Goal: Task Accomplishment & Management: Use online tool/utility

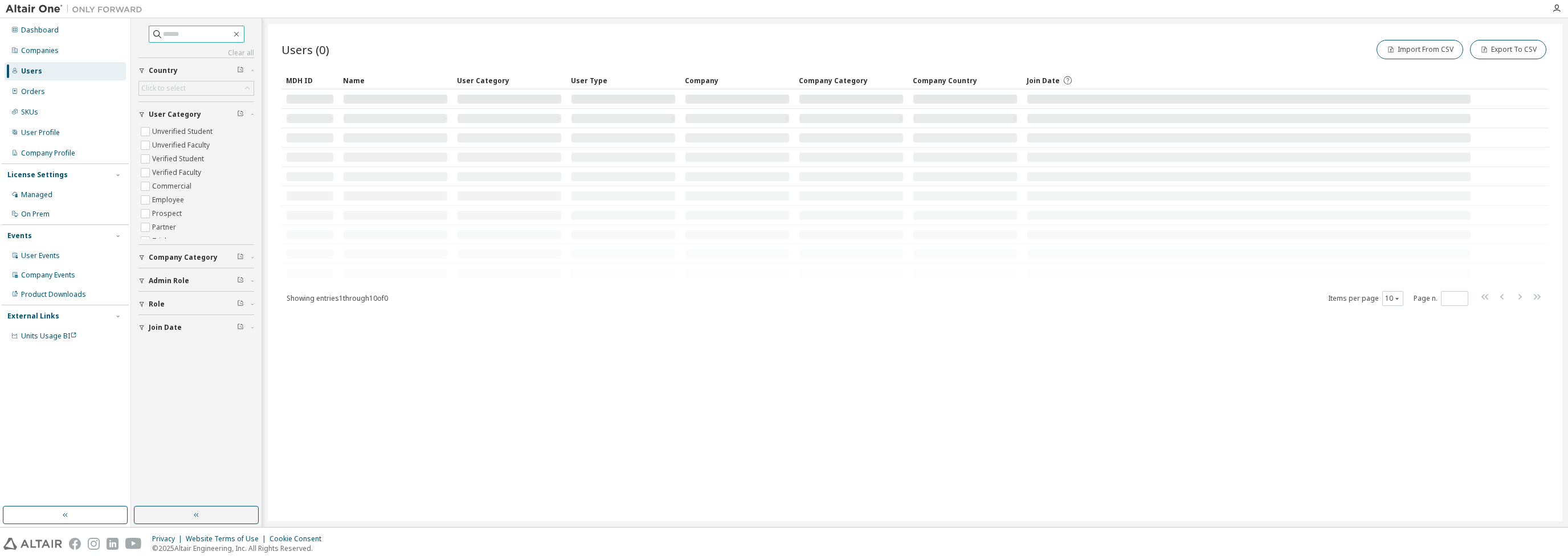
click at [188, 36] on input "text" at bounding box center [197, 34] width 68 height 11
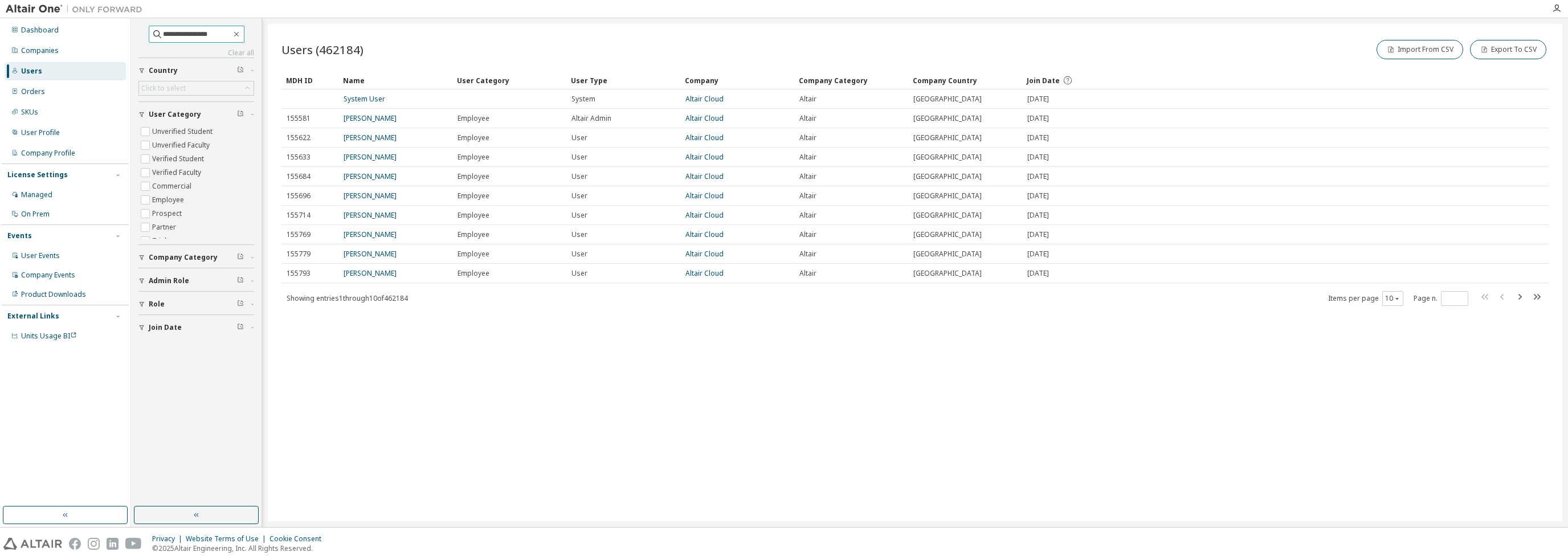
type input "**********"
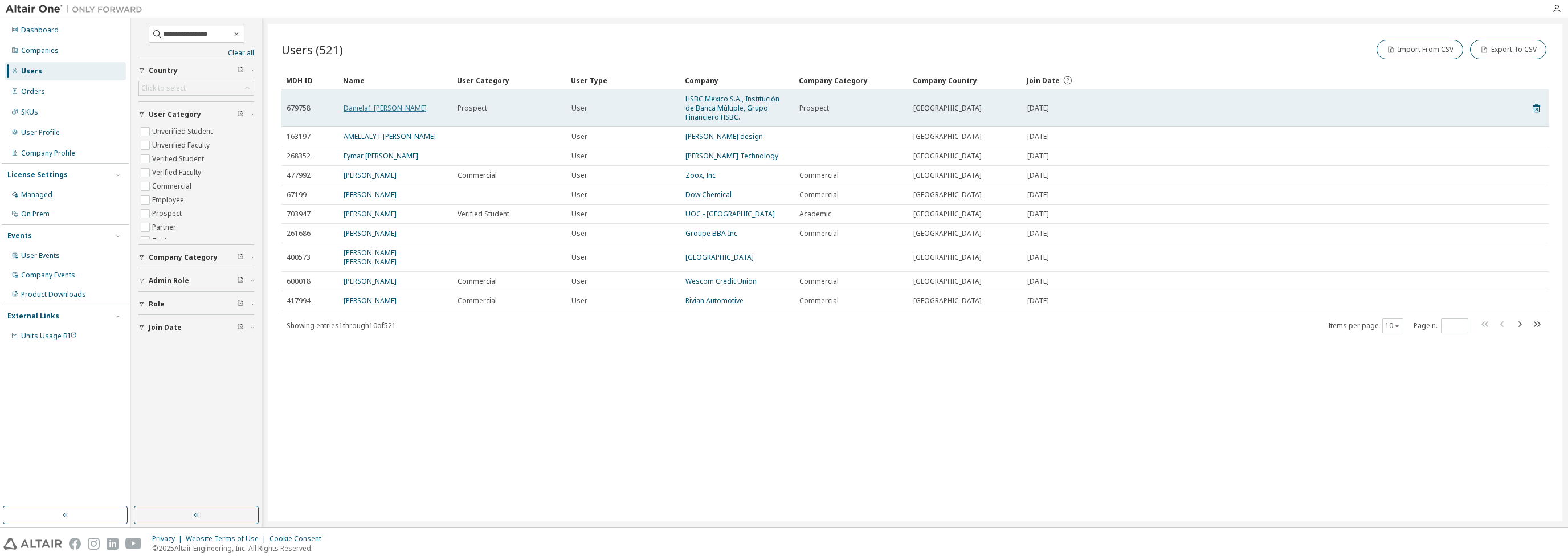
click at [364, 106] on link "Daniela1 RAMIREZ" at bounding box center [385, 108] width 83 height 10
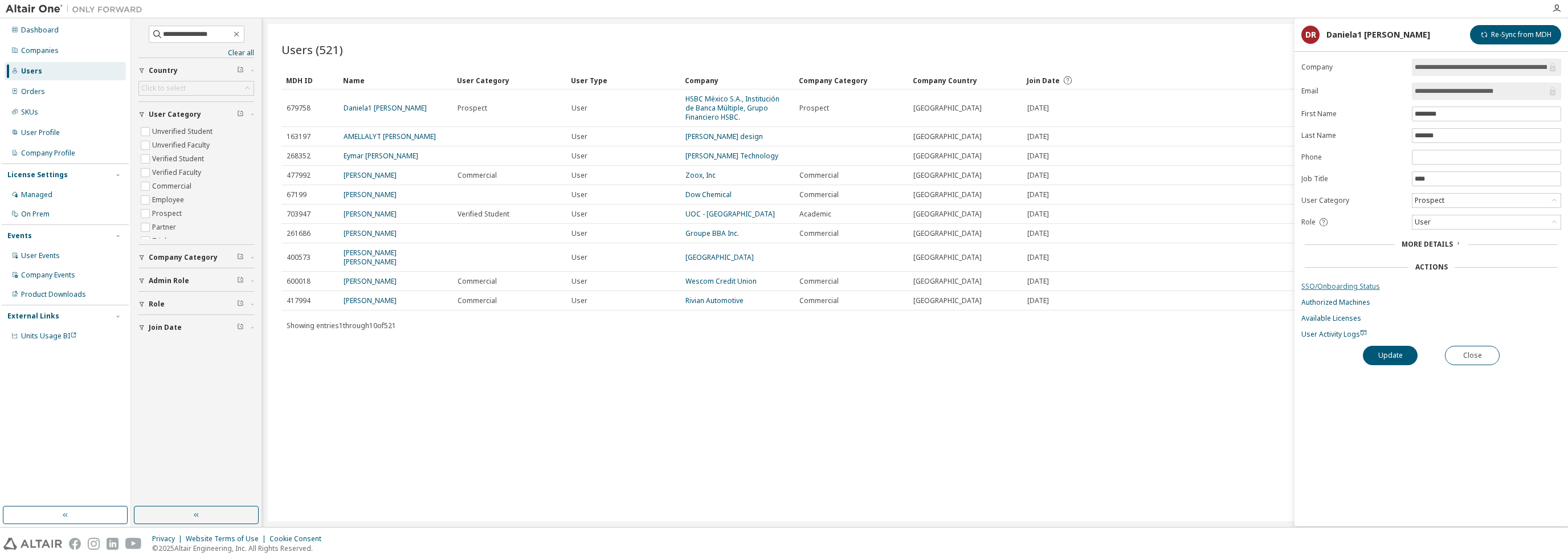
click at [1333, 282] on link "SSO/Onboarding Status" at bounding box center [1430, 286] width 260 height 9
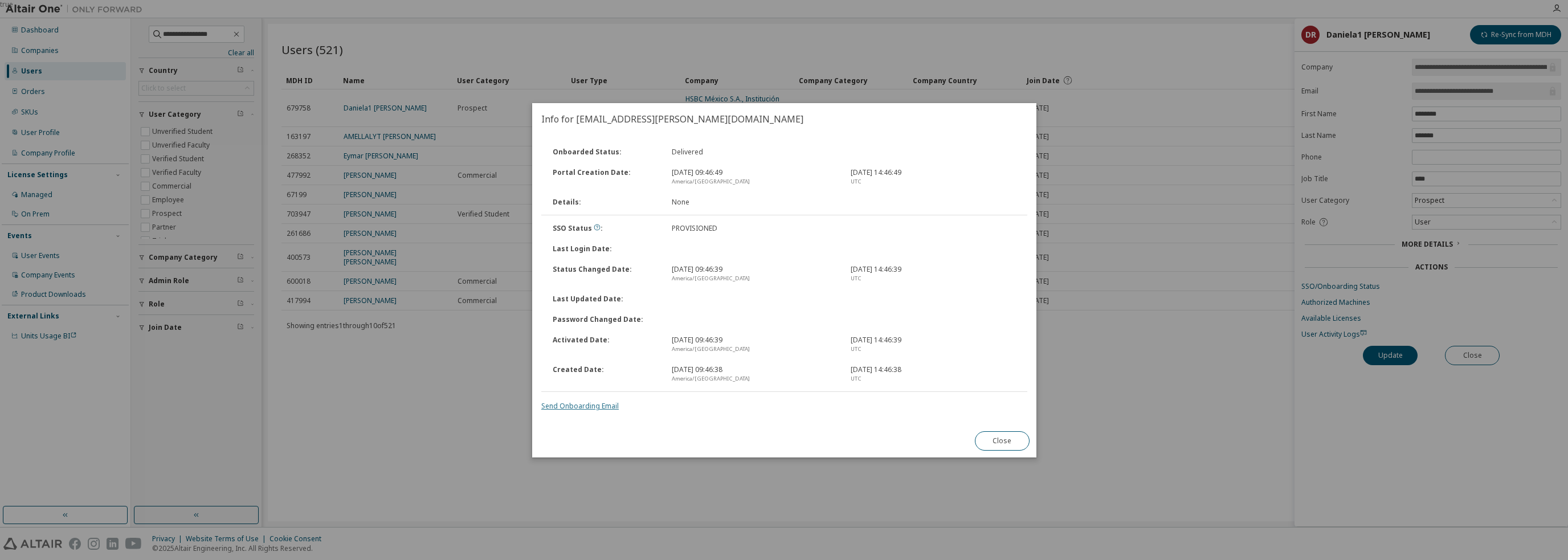
click at [607, 403] on link "Send Onboarding Email" at bounding box center [580, 406] width 77 height 10
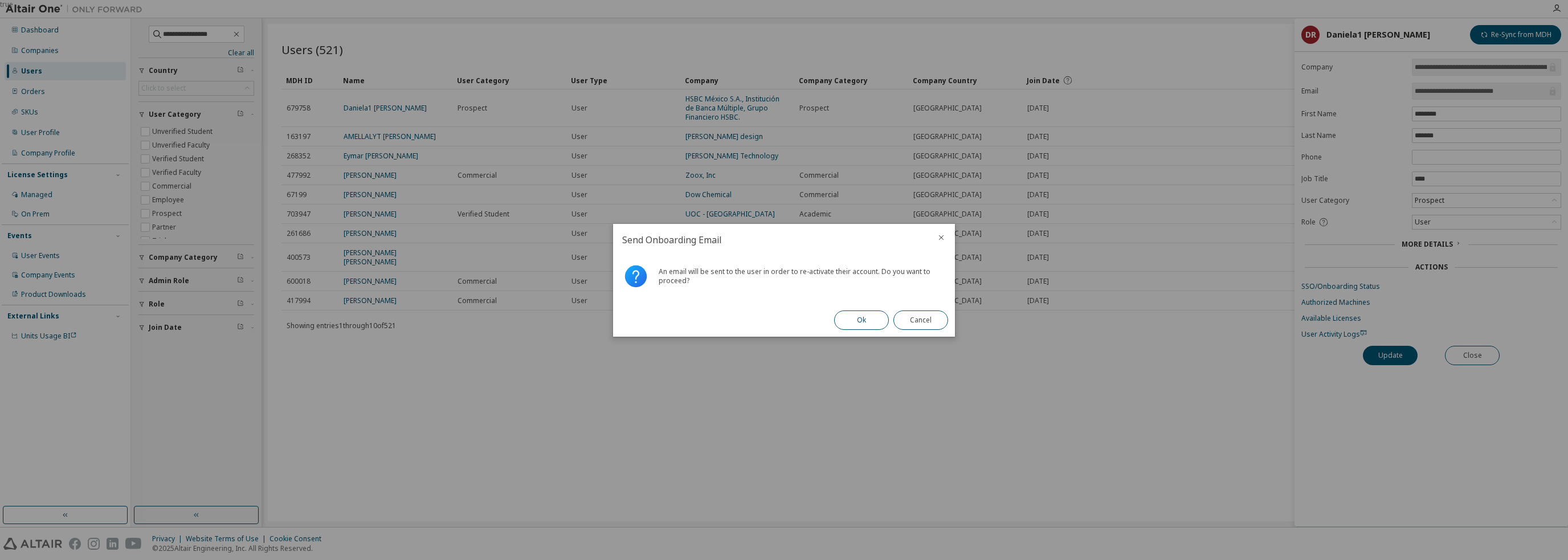
click at [868, 318] on button "Ok" at bounding box center [862, 320] width 55 height 19
click at [915, 321] on button "Close" at bounding box center [920, 320] width 55 height 19
